Goal: Navigation & Orientation: Find specific page/section

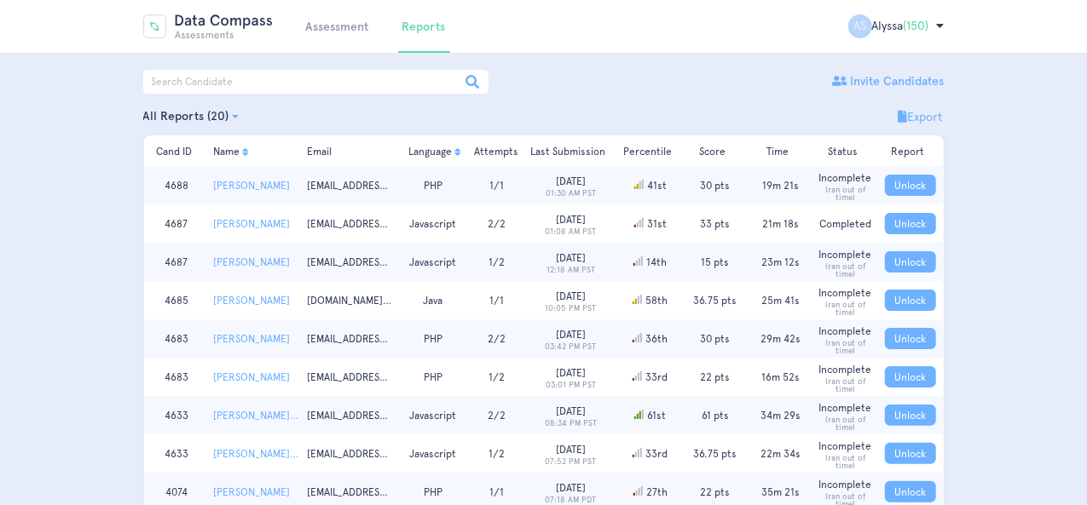
click at [205, 31] on img at bounding box center [208, 26] width 130 height 25
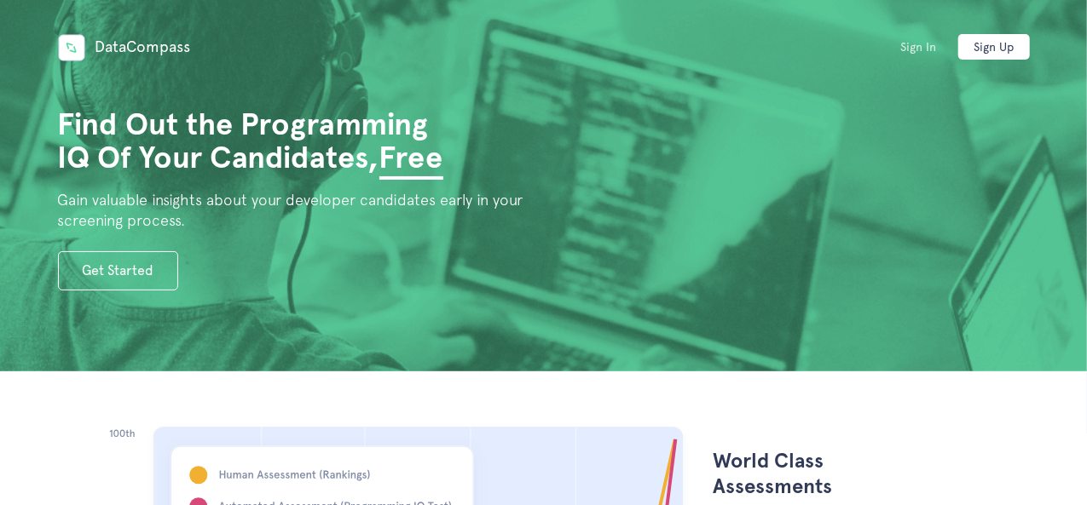
click at [914, 38] on link "Sign In" at bounding box center [918, 47] width 72 height 26
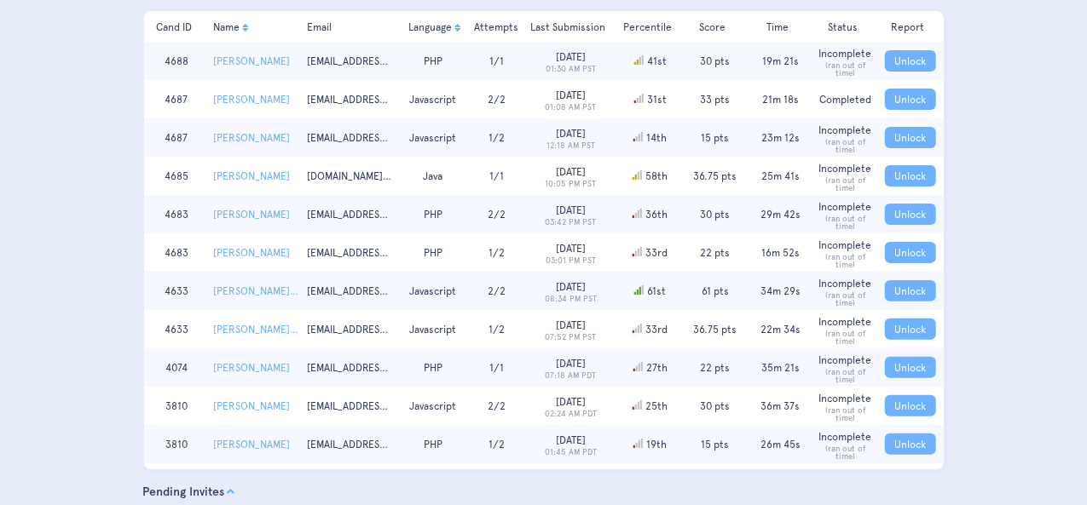
scroll to position [89, 0]
